Goal: Register for event/course

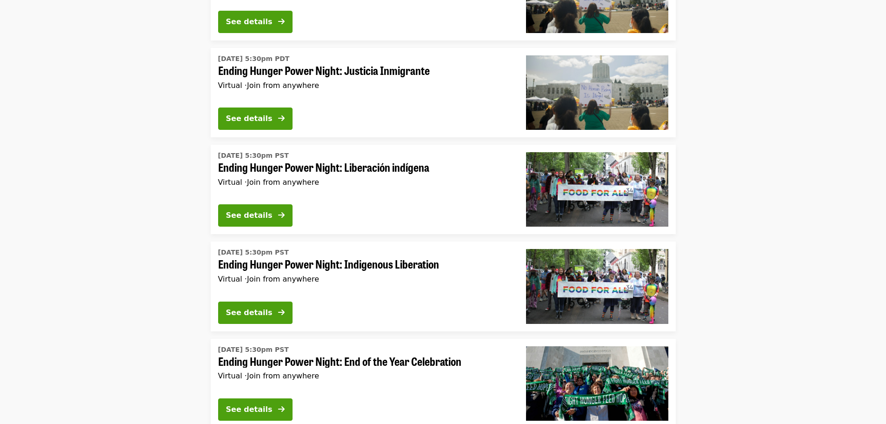
scroll to position [139, 0]
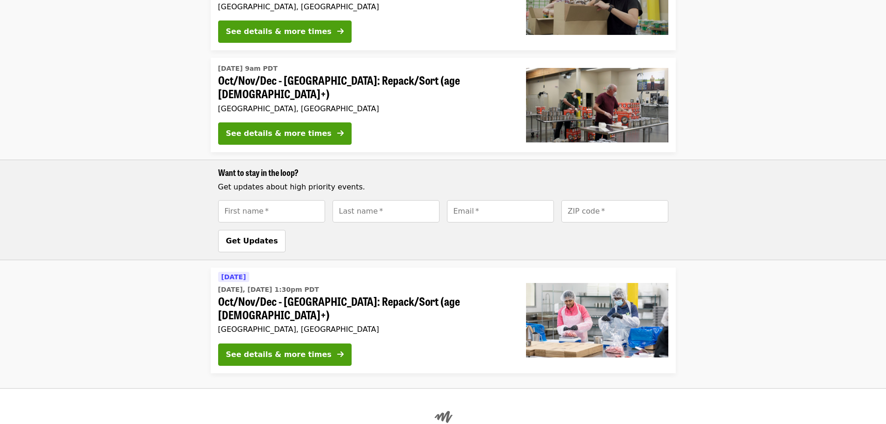
scroll to position [279, 0]
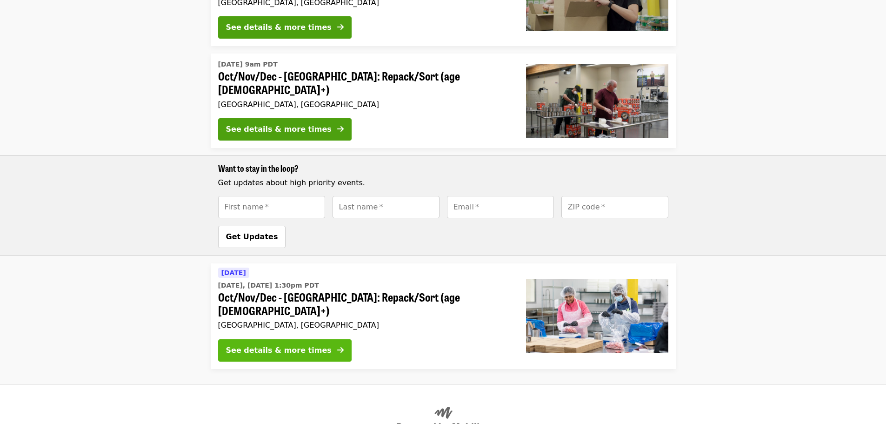
click at [281, 345] on div "See details & more times" at bounding box center [279, 350] width 106 height 11
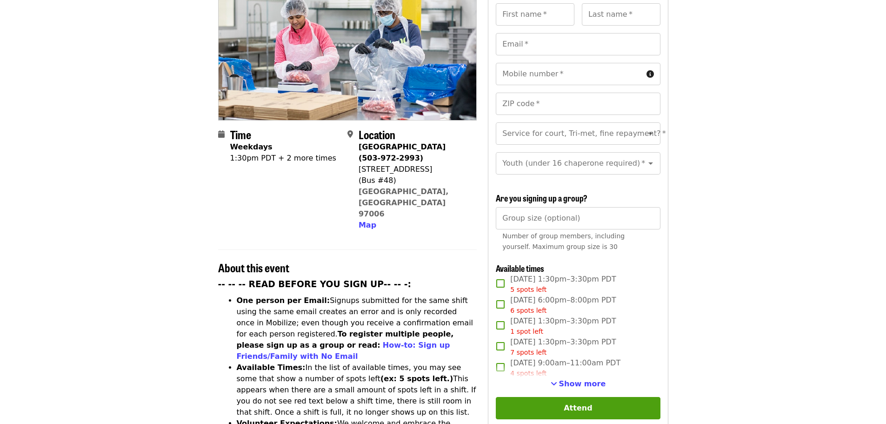
scroll to position [139, 0]
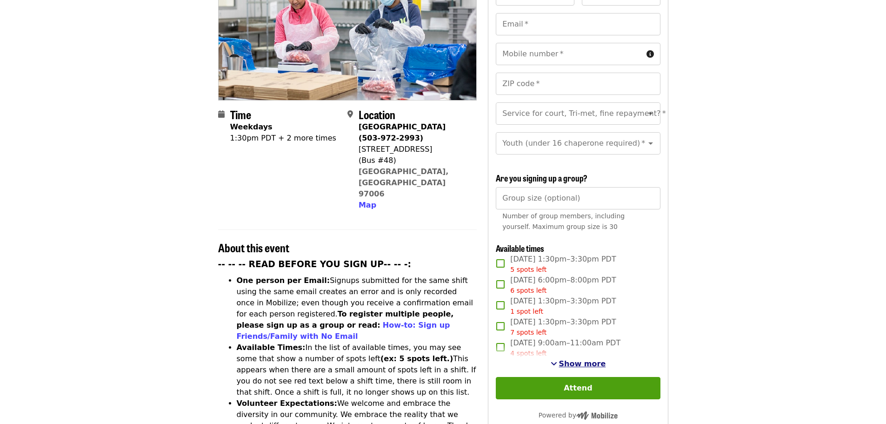
click at [570, 361] on span "Show more" at bounding box center [582, 363] width 47 height 9
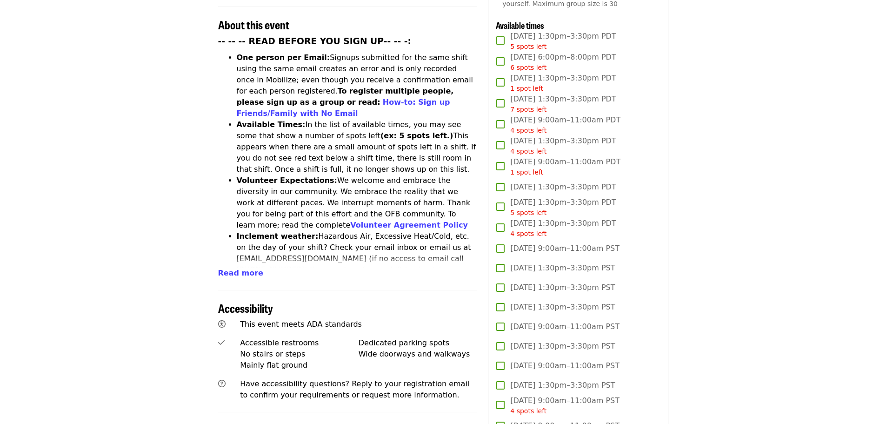
scroll to position [279, 0]
